Goal: Obtain resource: Download file/media

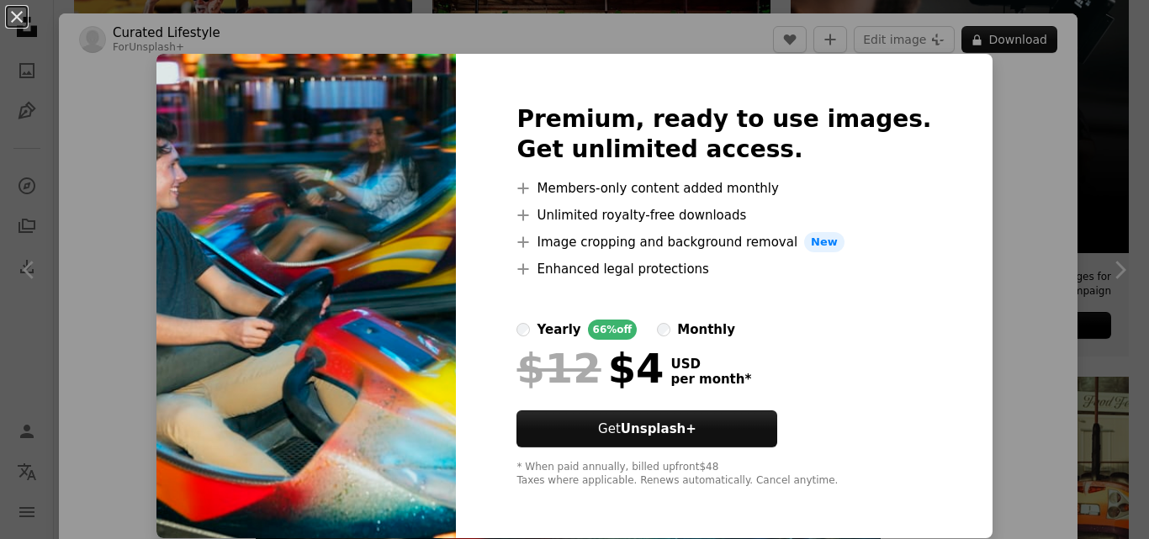
scroll to position [1, 0]
click at [1048, 217] on div "An X shape Premium, ready to use images. Get unlimited access. A plus sign Memb…" at bounding box center [574, 269] width 1149 height 539
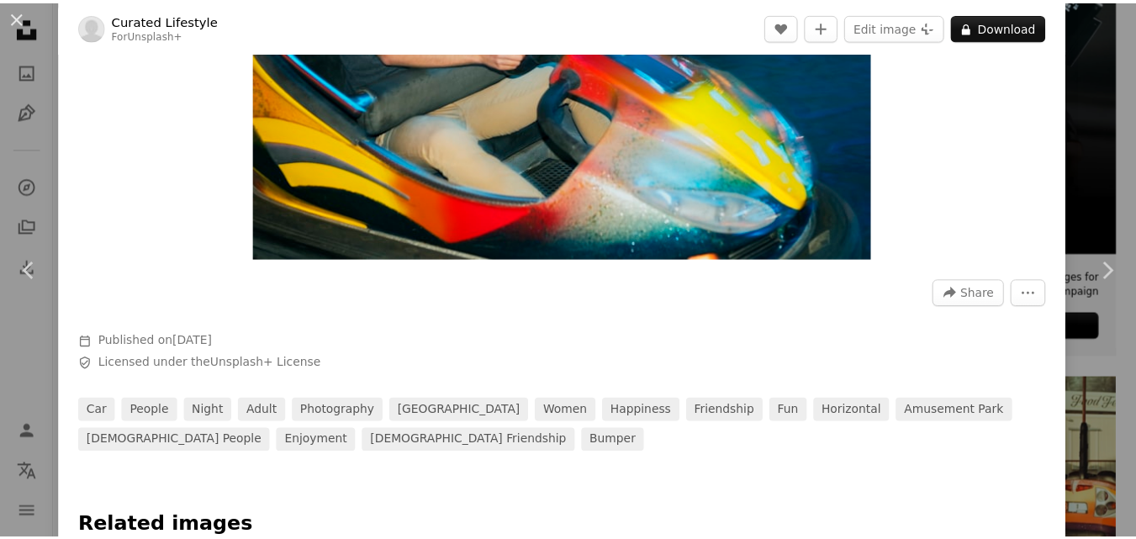
scroll to position [168, 0]
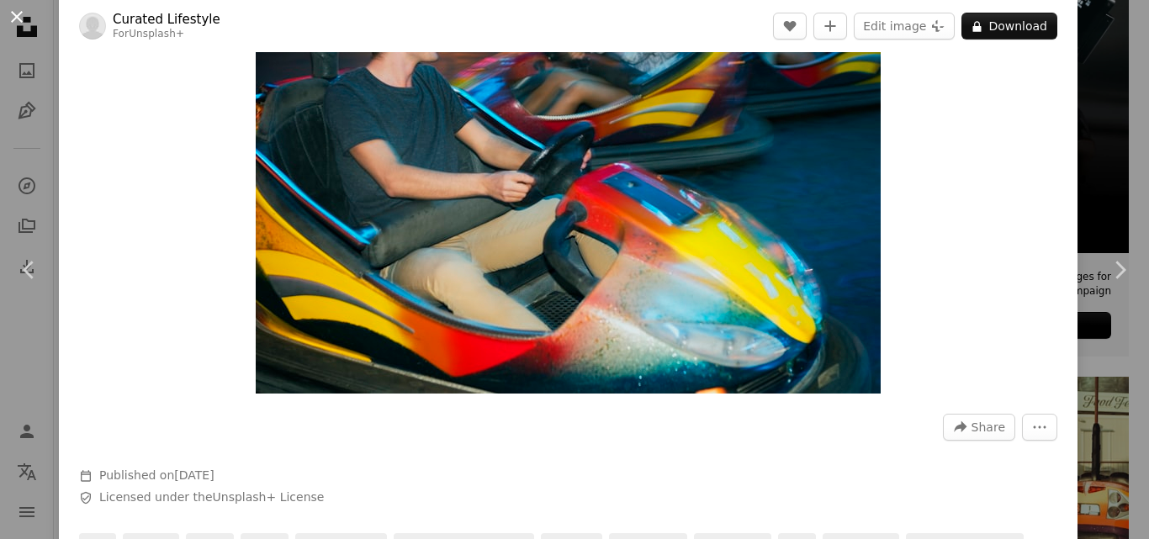
click at [23, 15] on button "An X shape" at bounding box center [17, 17] width 20 height 20
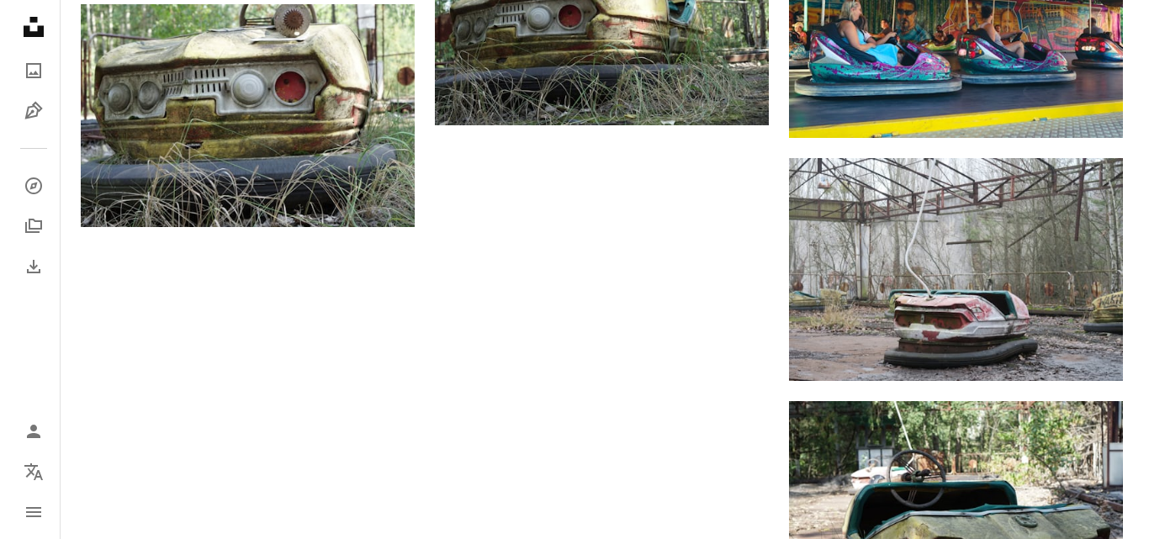
scroll to position [2186, 0]
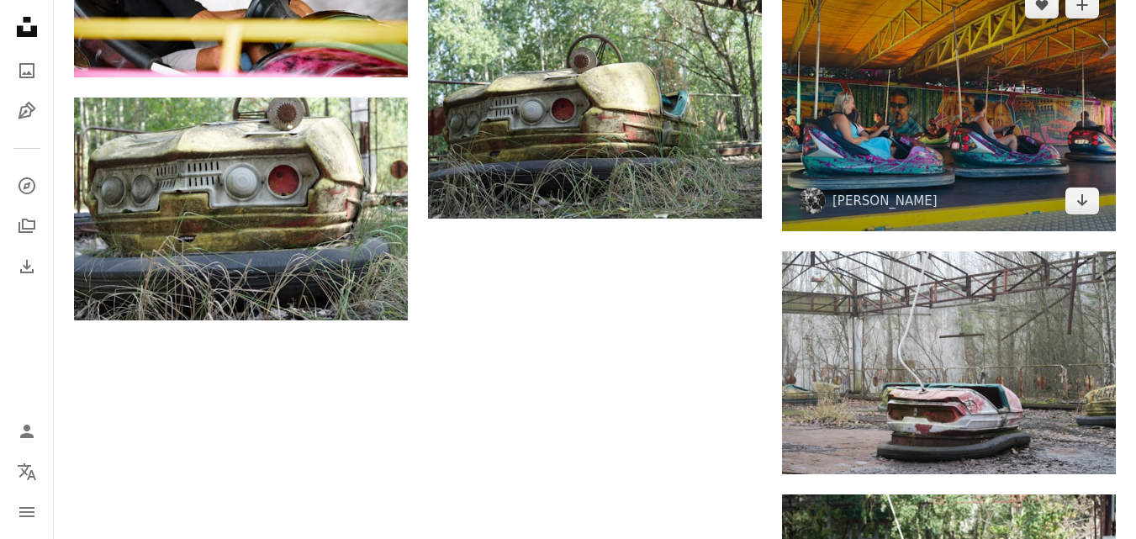
click at [935, 156] on img at bounding box center [949, 103] width 334 height 256
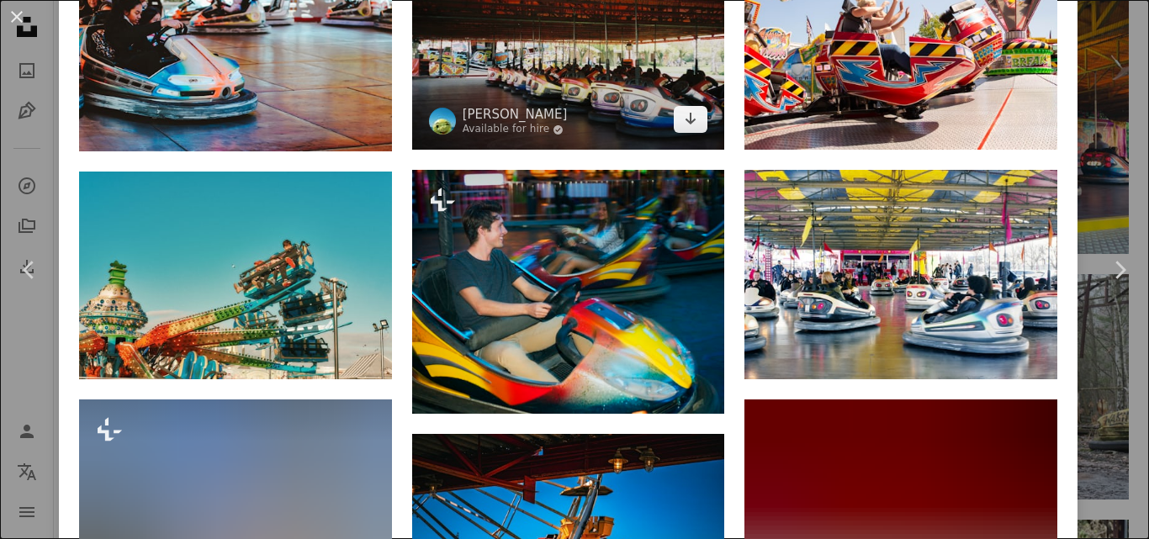
scroll to position [1345, 0]
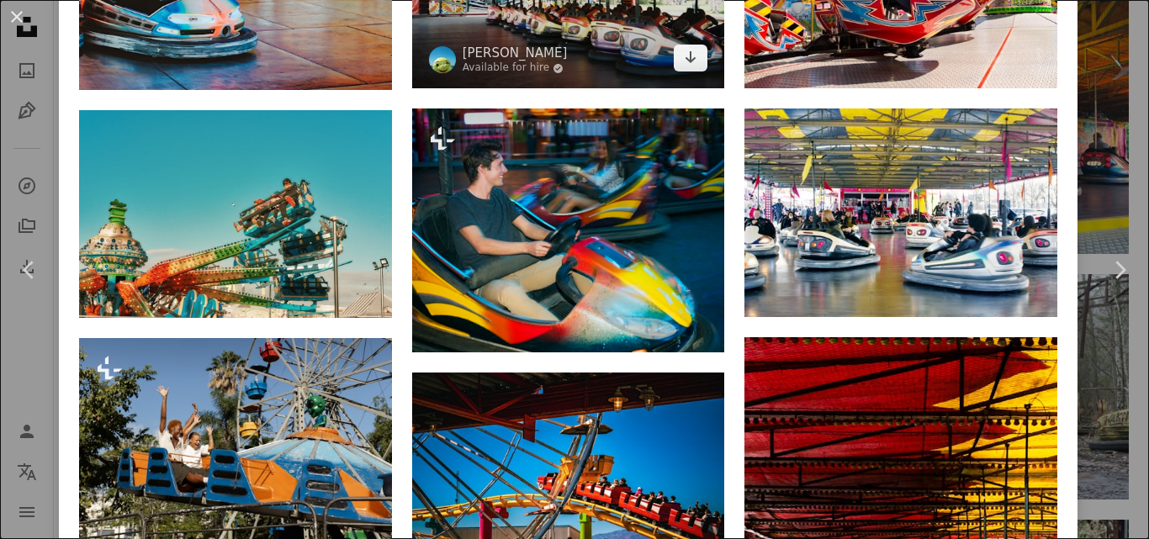
scroll to position [1085, 0]
